Goal: Task Accomplishment & Management: Manage account settings

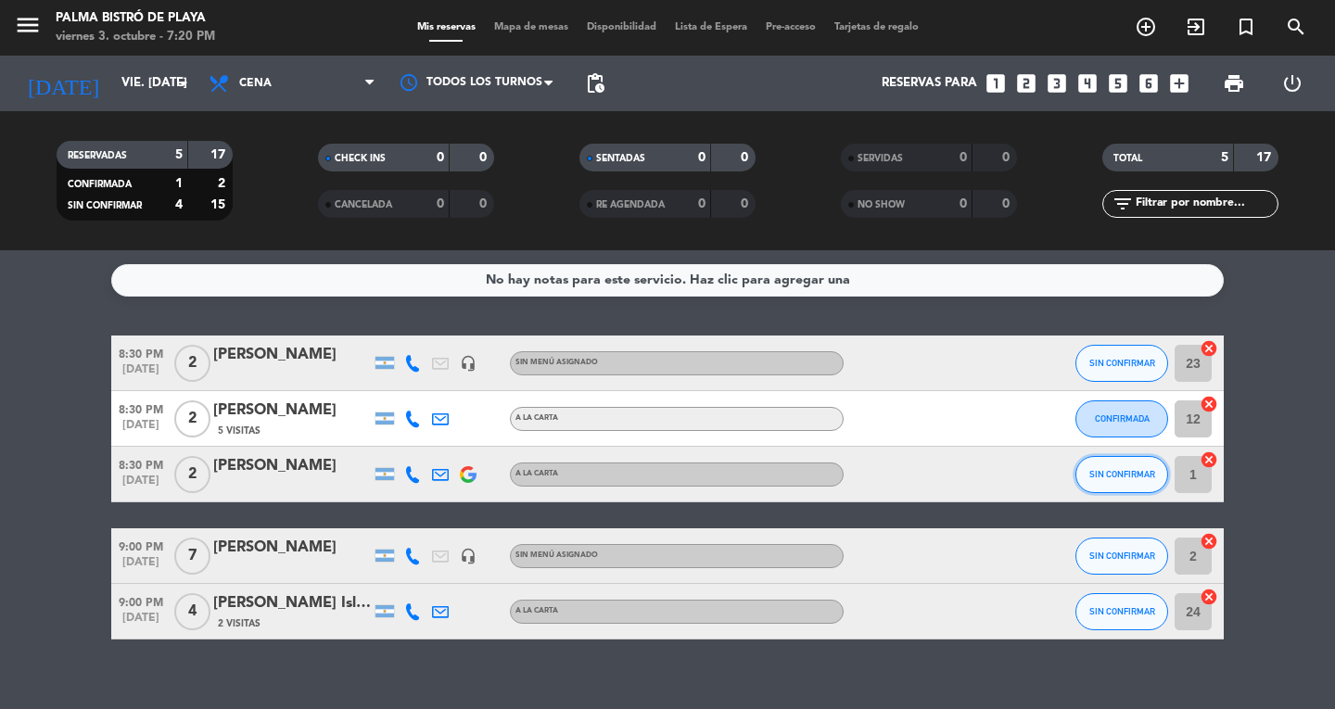
click at [1126, 464] on button "SIN CONFIRMAR" at bounding box center [1122, 474] width 93 height 37
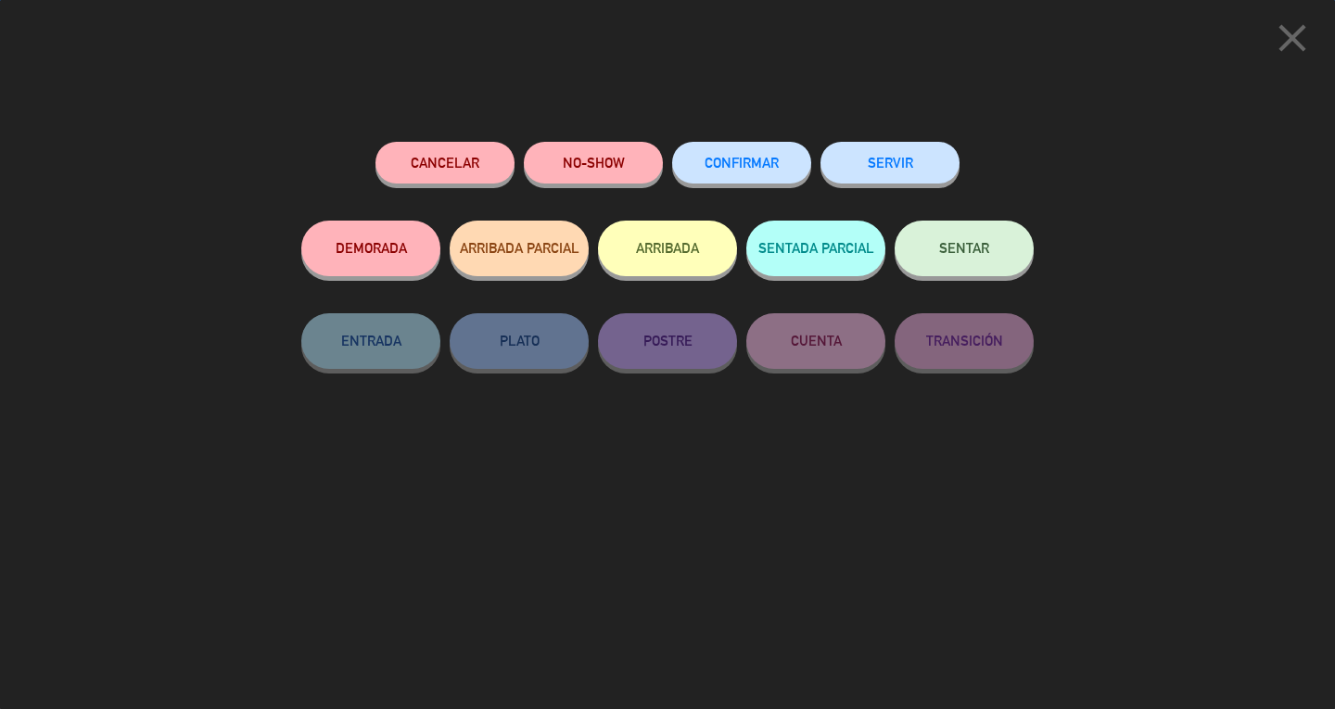
click at [733, 179] on button "CONFIRMAR" at bounding box center [741, 163] width 139 height 42
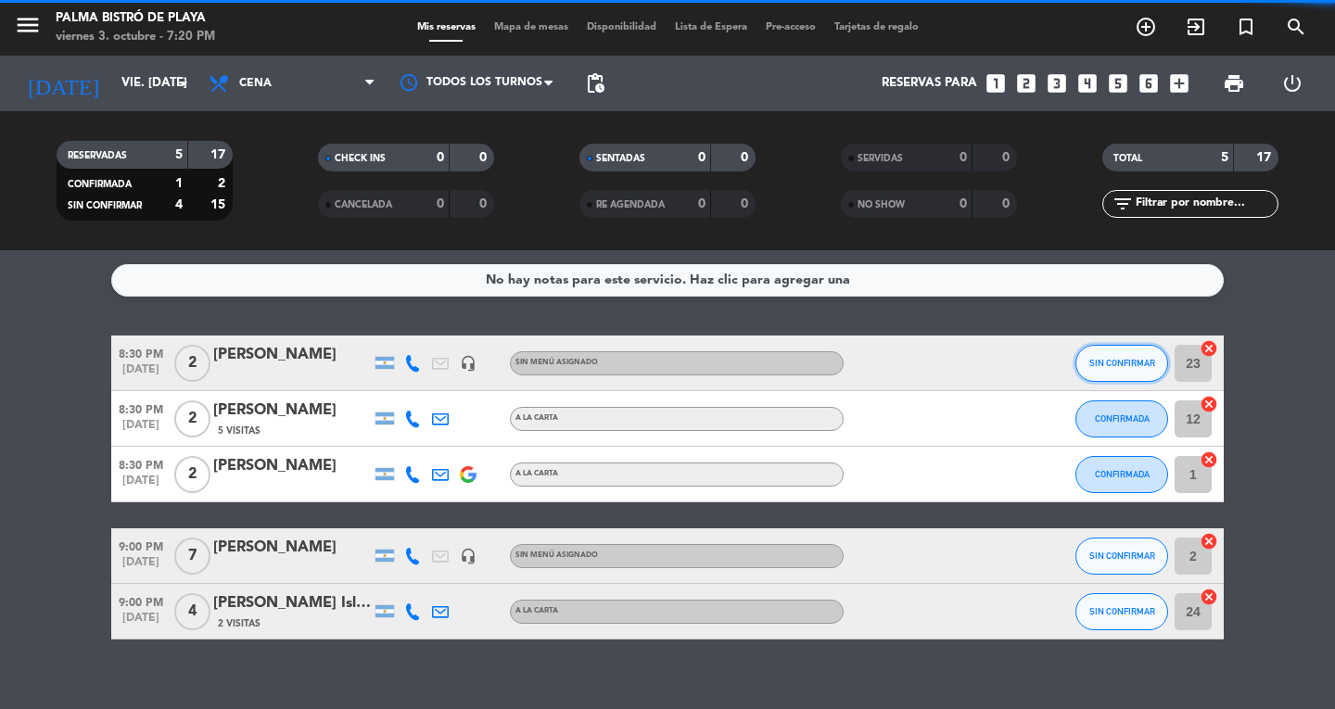
click at [1129, 354] on button "SIN CONFIRMAR" at bounding box center [1122, 363] width 93 height 37
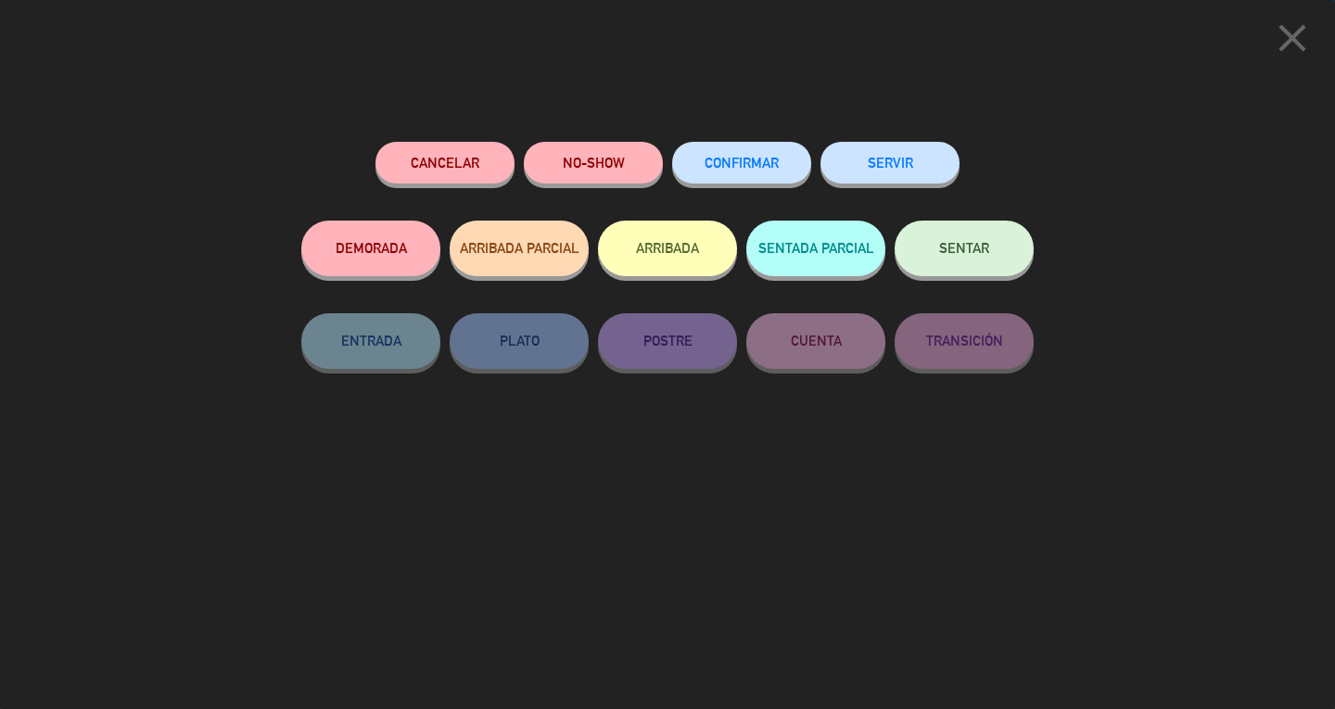
click at [707, 161] on span "CONFIRMAR" at bounding box center [742, 163] width 74 height 16
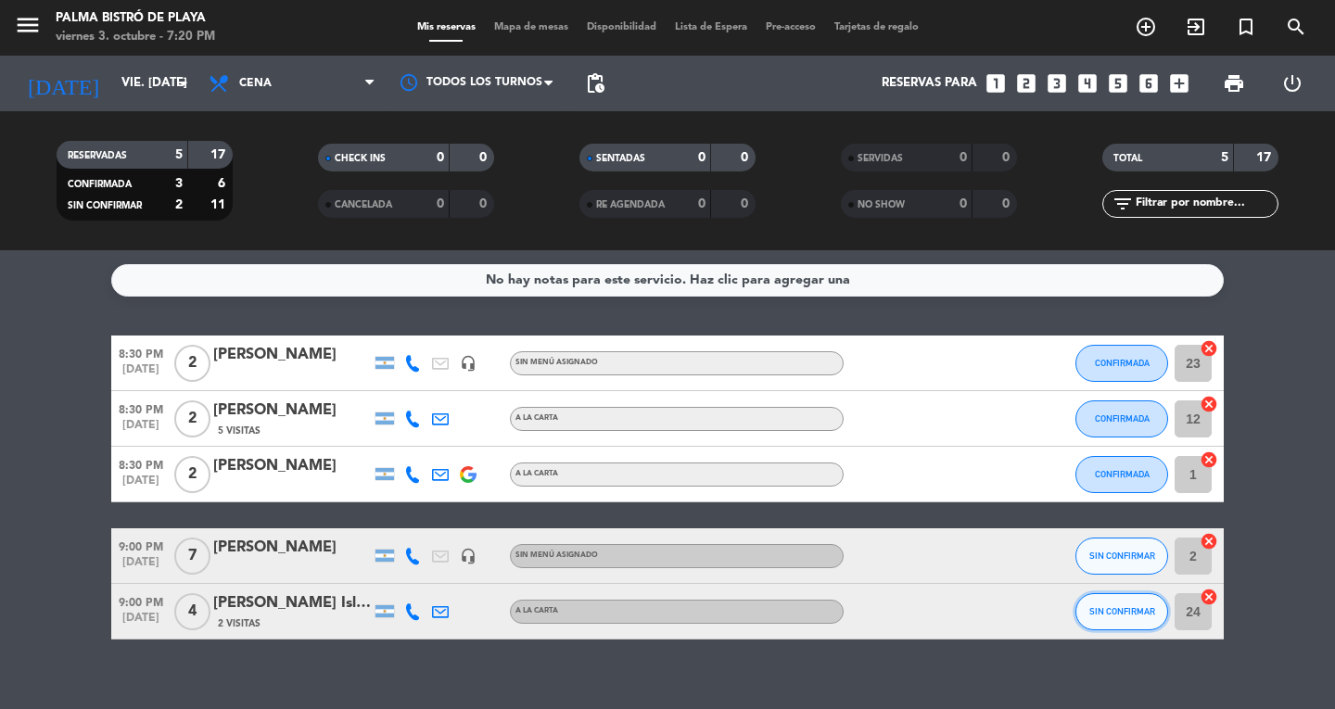
click at [1118, 619] on button "SIN CONFIRMAR" at bounding box center [1122, 611] width 93 height 37
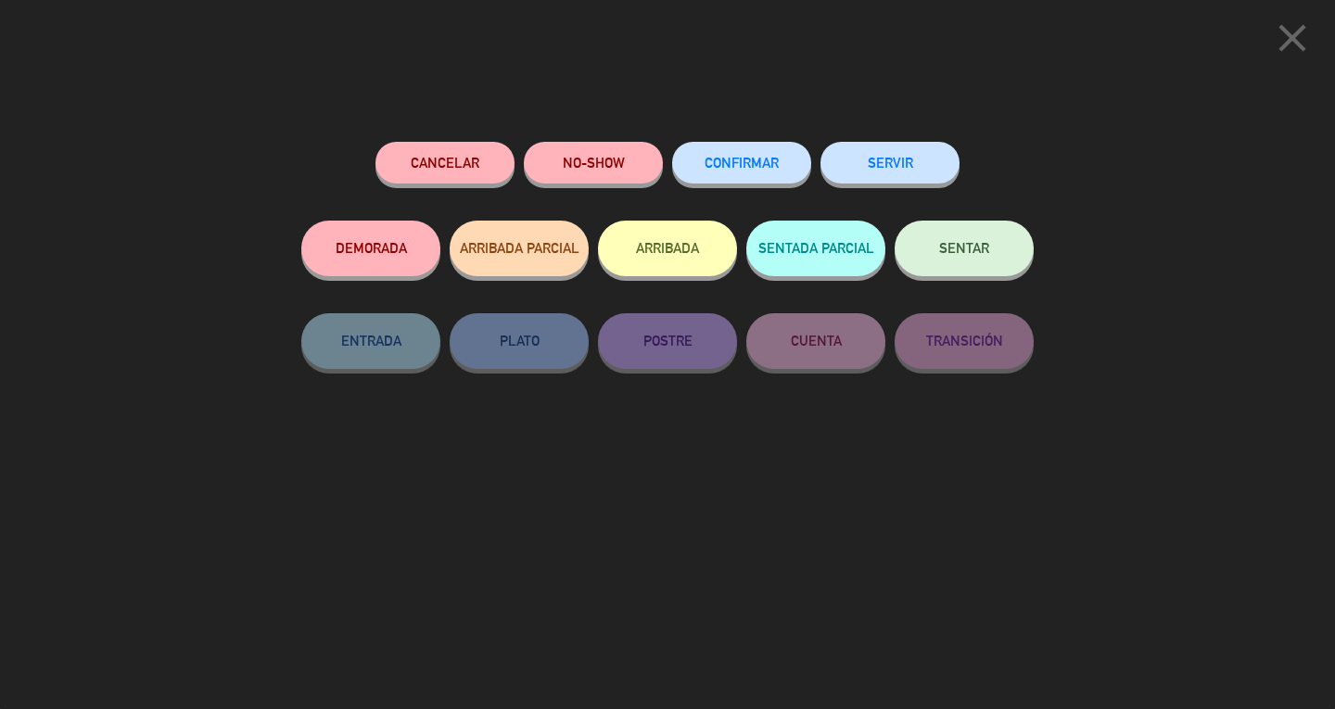
click at [759, 164] on span "CONFIRMAR" at bounding box center [742, 163] width 74 height 16
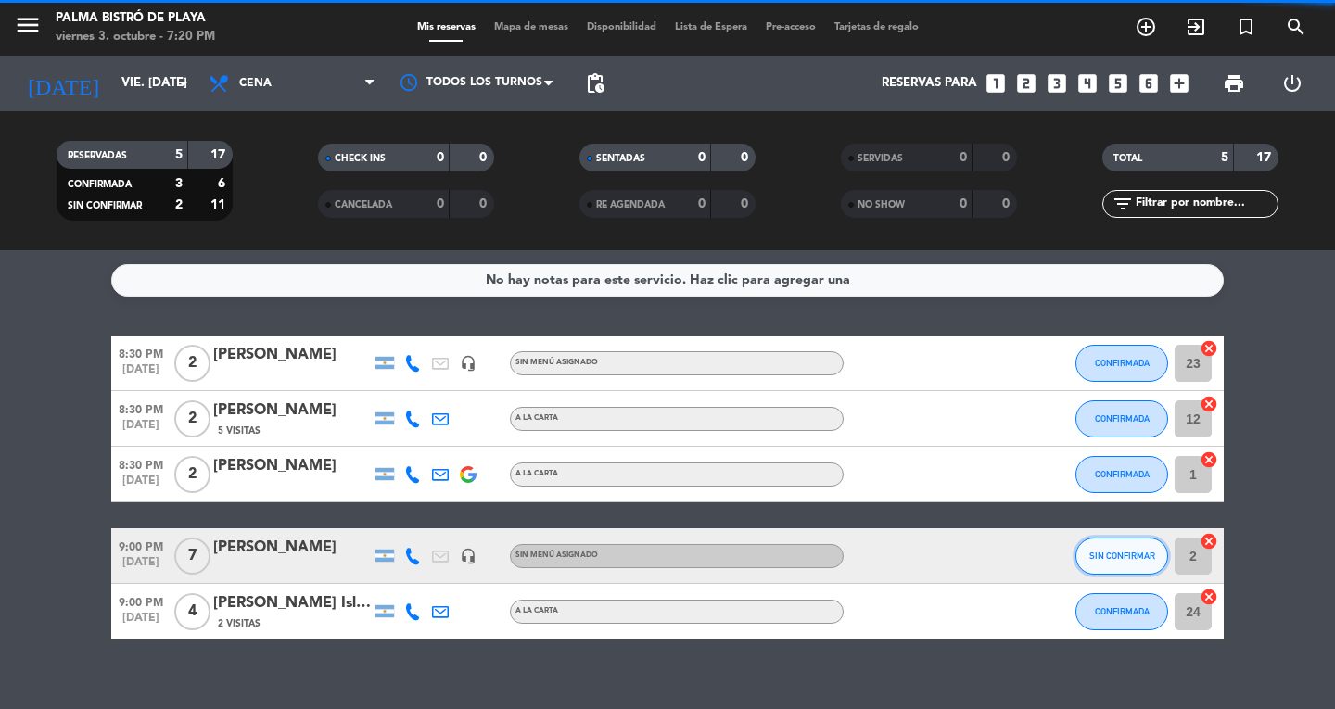
click at [1098, 567] on button "SIN CONFIRMAR" at bounding box center [1122, 556] width 93 height 37
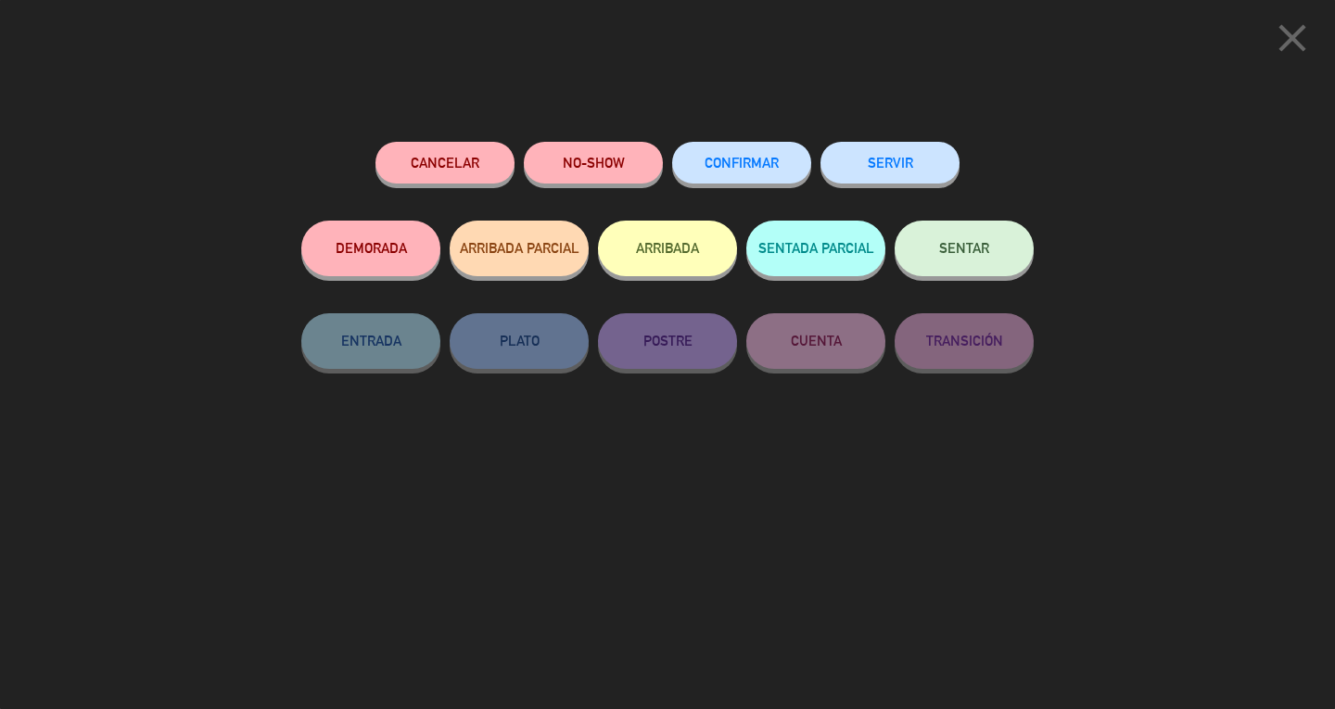
click at [706, 142] on div "CONFIRMAR" at bounding box center [741, 181] width 139 height 79
click at [737, 198] on div "CONFIRMAR" at bounding box center [741, 181] width 139 height 79
click at [736, 161] on span "CONFIRMAR" at bounding box center [742, 163] width 74 height 16
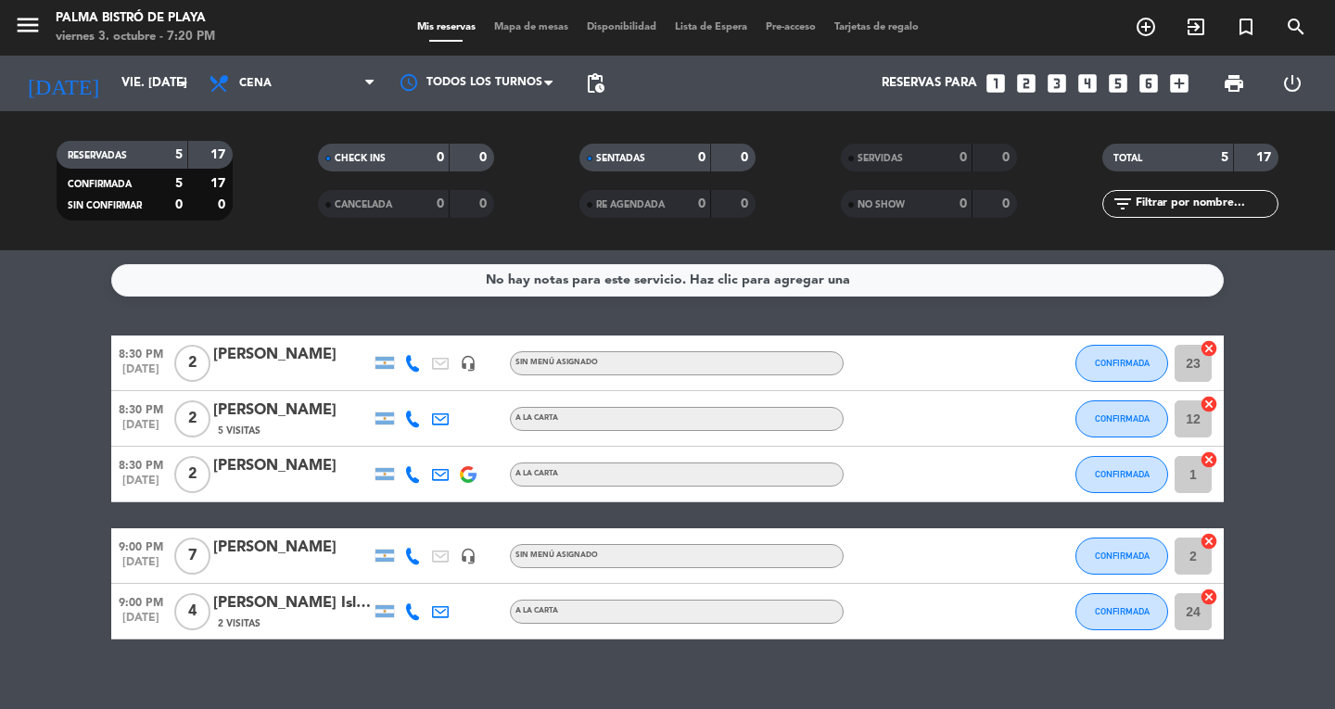
scroll to position [23, 0]
